Goal: Transaction & Acquisition: Obtain resource

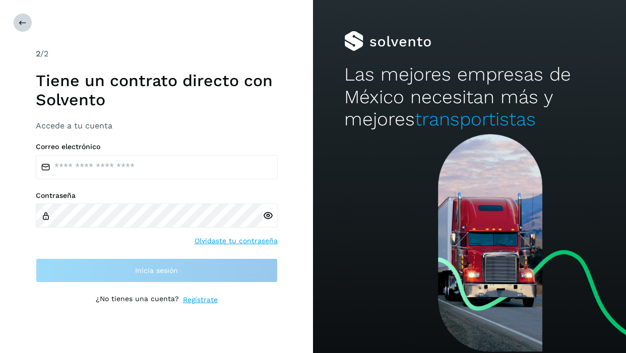
click at [19, 18] on button at bounding box center [22, 22] width 19 height 19
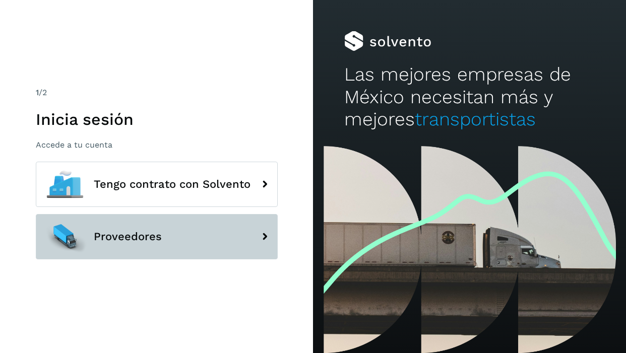
click at [107, 224] on button "Proveedores" at bounding box center [157, 236] width 242 height 45
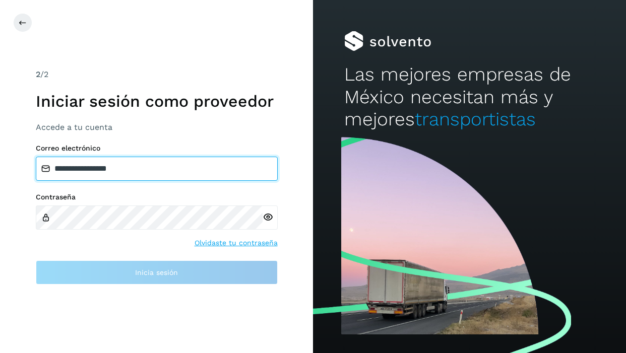
type input "**********"
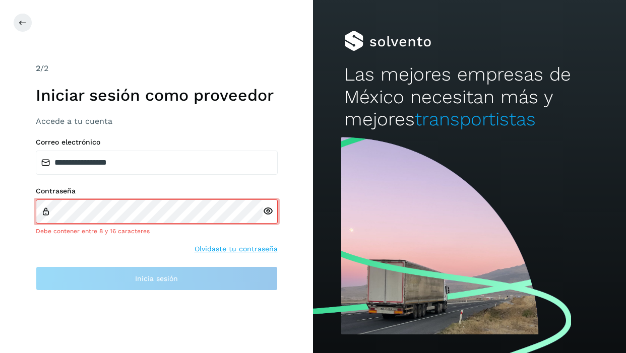
click at [269, 215] on icon at bounding box center [267, 211] width 11 height 11
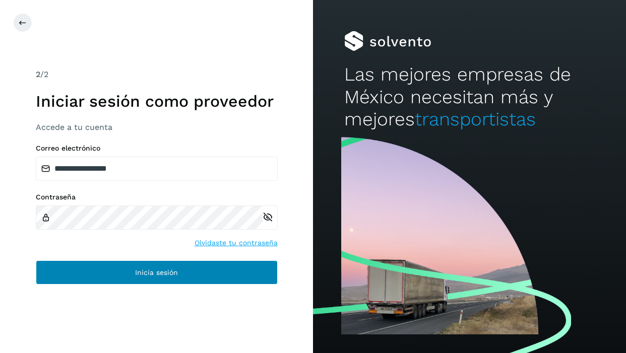
click at [152, 275] on span "Inicia sesión" at bounding box center [156, 272] width 43 height 7
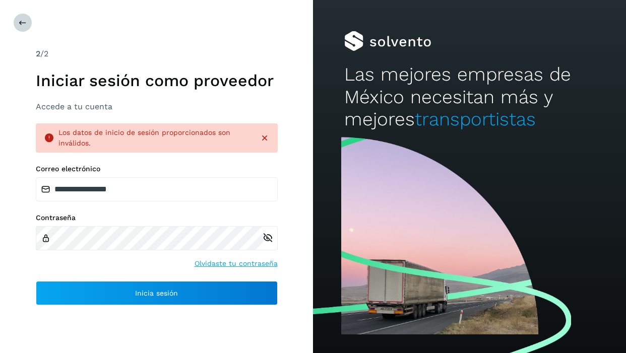
click at [16, 22] on button at bounding box center [22, 22] width 19 height 19
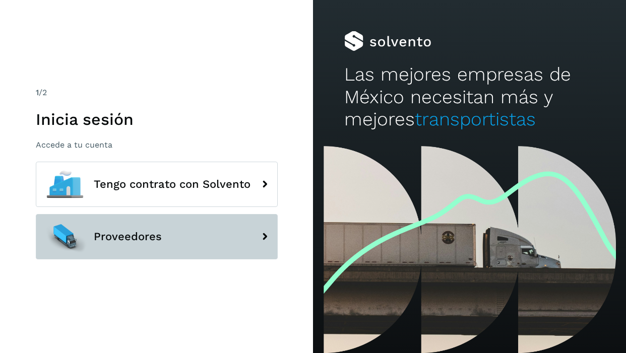
click at [190, 241] on button "Proveedores" at bounding box center [157, 236] width 242 height 45
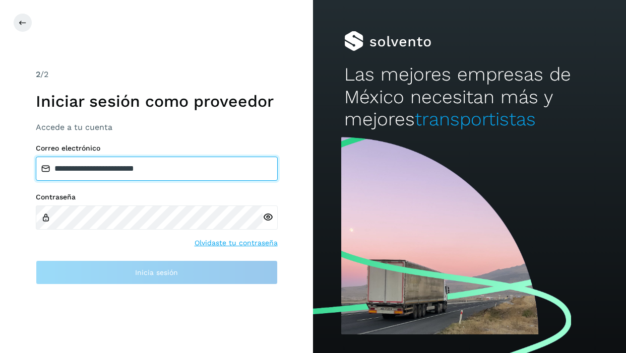
type input "**********"
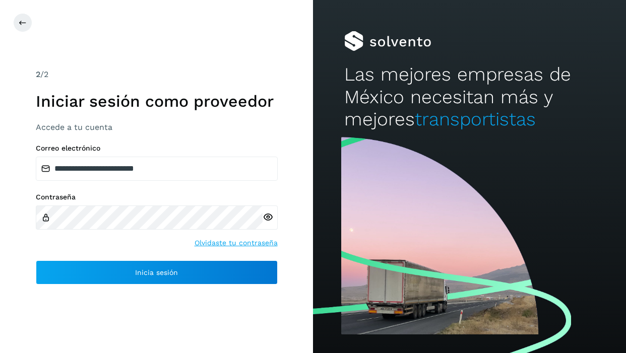
click at [265, 220] on icon at bounding box center [267, 217] width 11 height 11
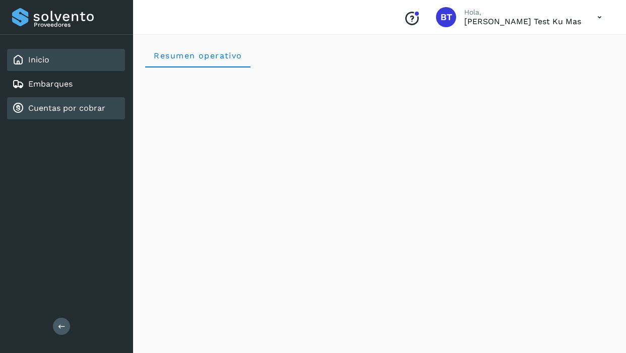
click at [99, 108] on link "Cuentas por cobrar" at bounding box center [66, 108] width 77 height 10
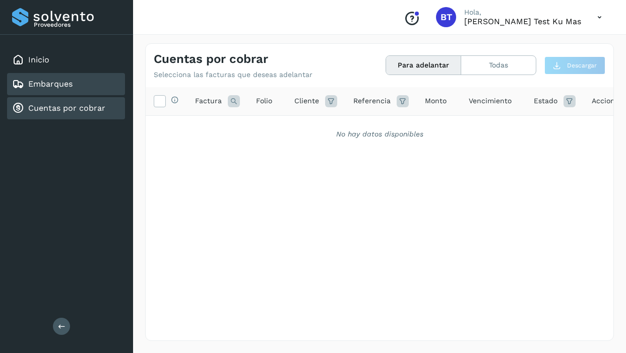
click at [65, 76] on div "Embarques" at bounding box center [66, 84] width 118 height 22
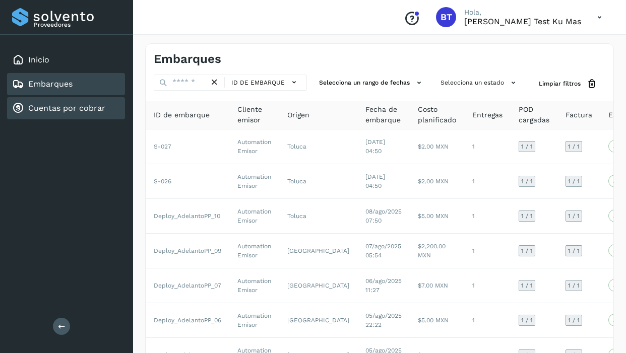
click at [80, 107] on link "Cuentas por cobrar" at bounding box center [66, 108] width 77 height 10
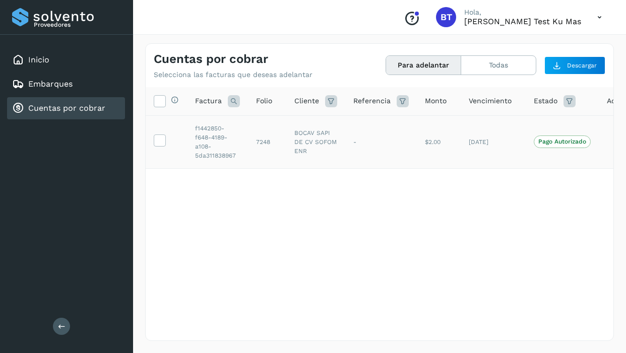
click at [165, 146] on div at bounding box center [160, 141] width 12 height 12
click at [160, 141] on icon at bounding box center [159, 140] width 11 height 11
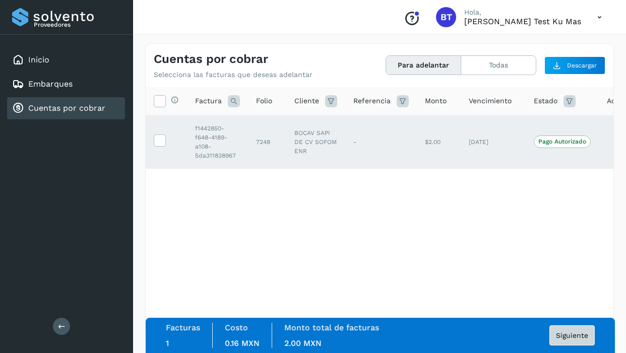
click at [564, 337] on span "Siguiente" at bounding box center [572, 335] width 32 height 7
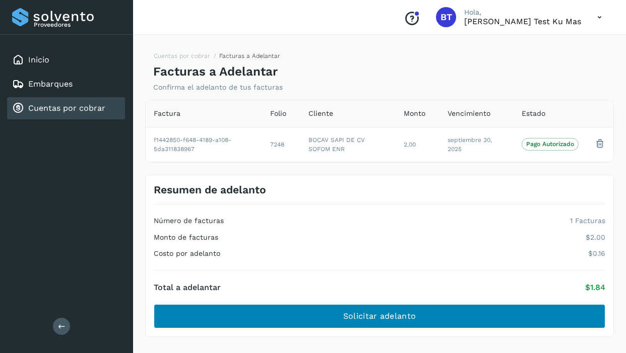
click at [441, 314] on button "Solicitar adelanto" at bounding box center [379, 316] width 451 height 24
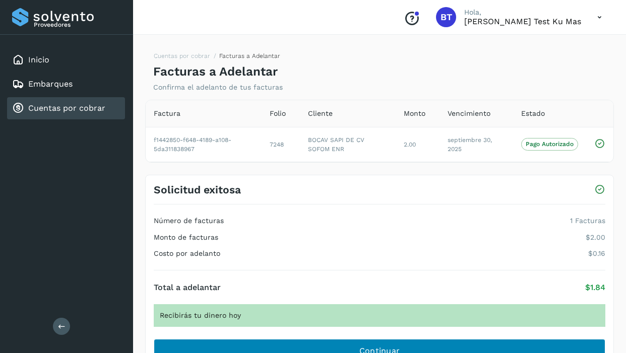
click at [404, 345] on button "Continuar" at bounding box center [379, 351] width 451 height 24
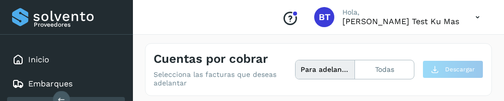
click at [184, 61] on h4 "Cuentas por cobrar" at bounding box center [211, 59] width 114 height 15
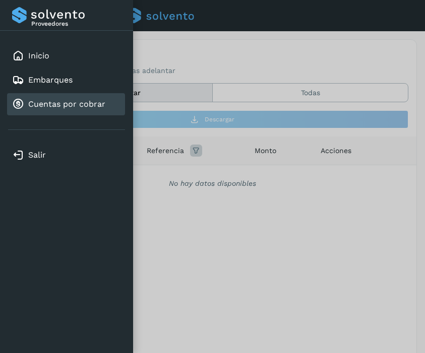
click at [93, 261] on div "Proveedores Inicio Embarques Cuentas por cobrar Salir" at bounding box center [66, 176] width 133 height 353
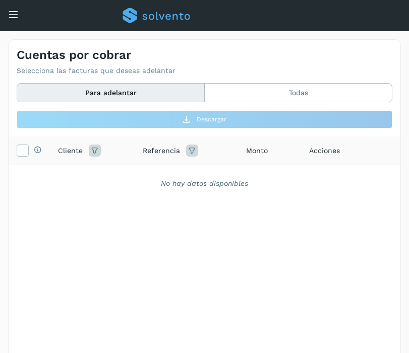
click at [126, 91] on button "Para adelantar" at bounding box center [110, 93] width 187 height 19
click at [159, 83] on div "Para adelantar Todas" at bounding box center [204, 93] width 375 height 20
click at [279, 86] on button "Todas" at bounding box center [298, 93] width 187 height 19
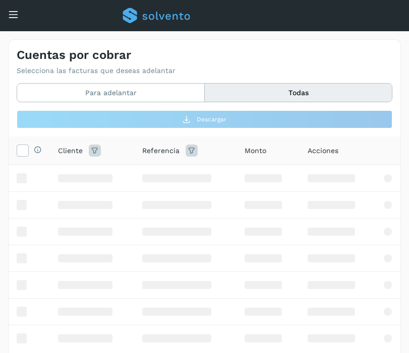
click at [152, 102] on div "Para adelantar Todas Descargar" at bounding box center [204, 106] width 375 height 46
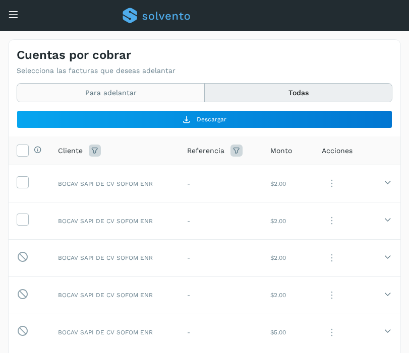
click at [154, 100] on button "Para adelantar" at bounding box center [110, 93] width 187 height 19
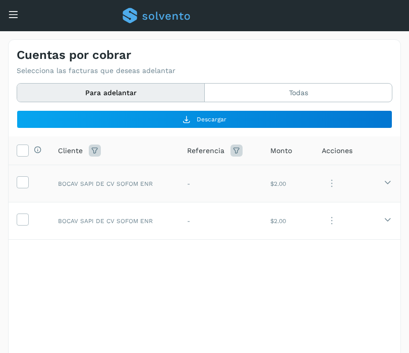
click at [13, 186] on td at bounding box center [29, 183] width 41 height 37
click at [17, 184] on label at bounding box center [23, 182] width 12 height 12
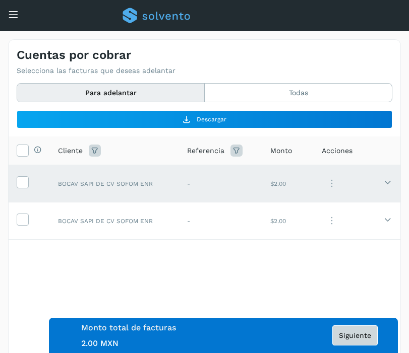
click at [348, 341] on button "Siguiente" at bounding box center [354, 335] width 45 height 20
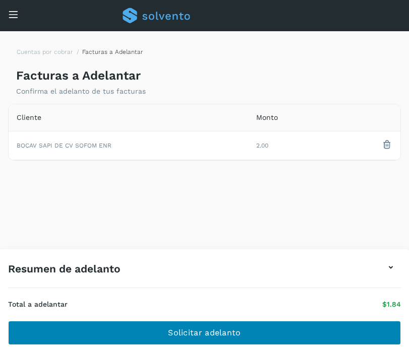
click at [305, 337] on button "Solicitar adelanto" at bounding box center [204, 333] width 392 height 24
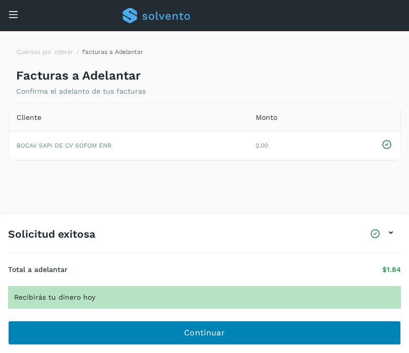
click at [304, 341] on button "Continuar" at bounding box center [204, 333] width 392 height 24
